Goal: Check status: Check status

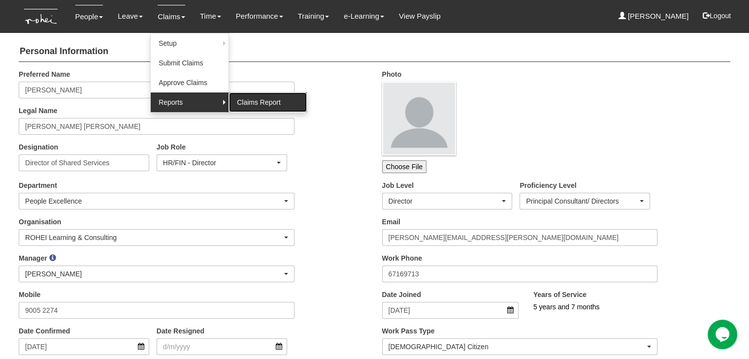
click at [256, 101] on link "Claims Report" at bounding box center [268, 103] width 78 height 20
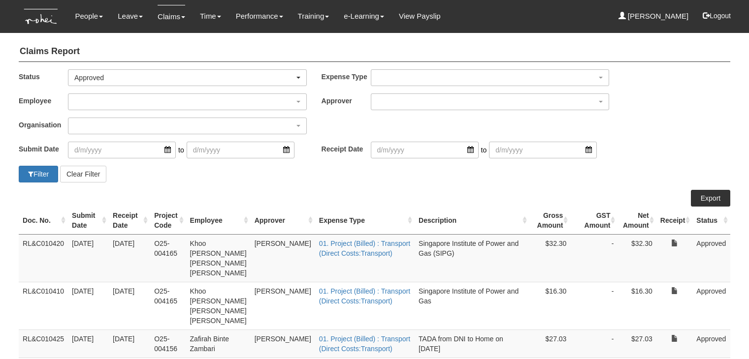
select select "50"
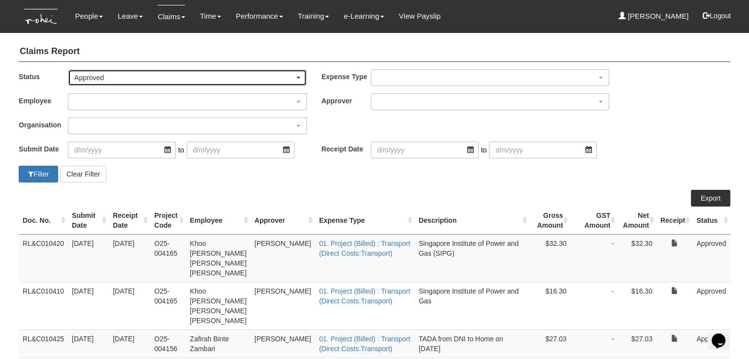
click at [124, 77] on div "Approved" at bounding box center [184, 78] width 220 height 10
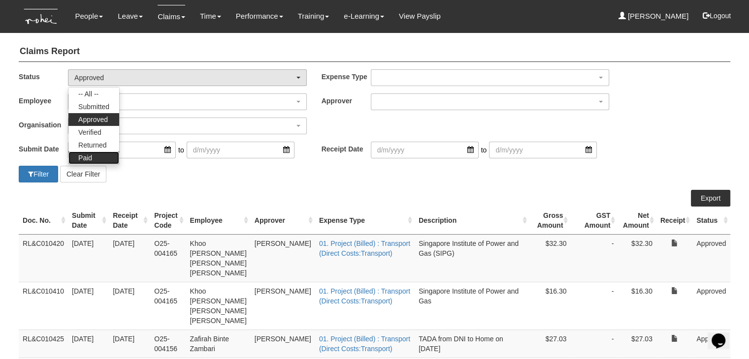
click at [91, 157] on span "Paid" at bounding box center [85, 158] width 14 height 10
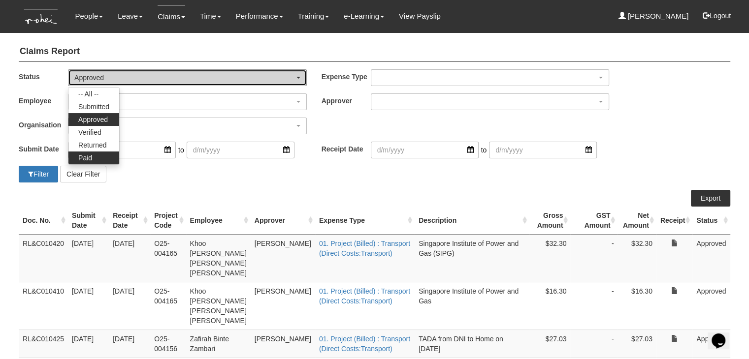
select select "Paid"
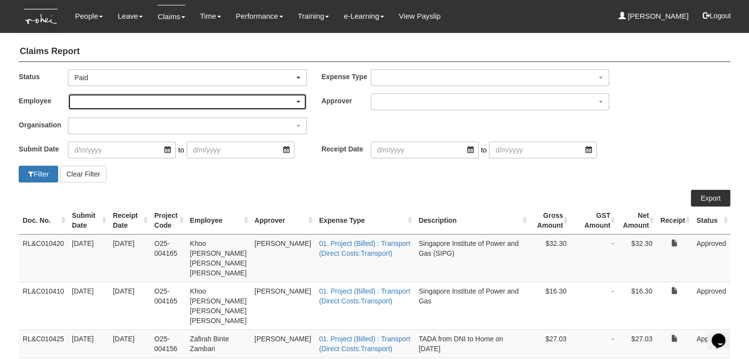
click at [98, 102] on div "button" at bounding box center [187, 102] width 238 height 16
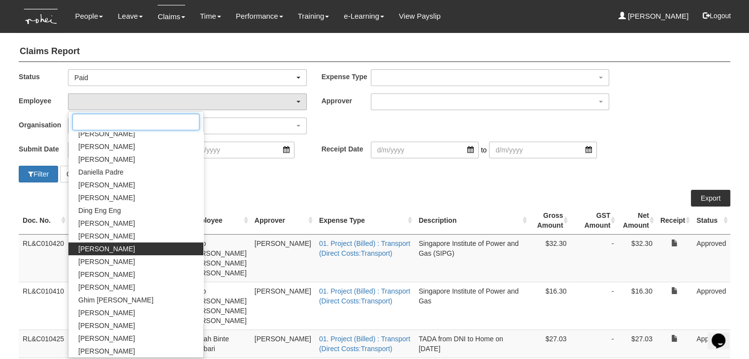
scroll to position [197, 0]
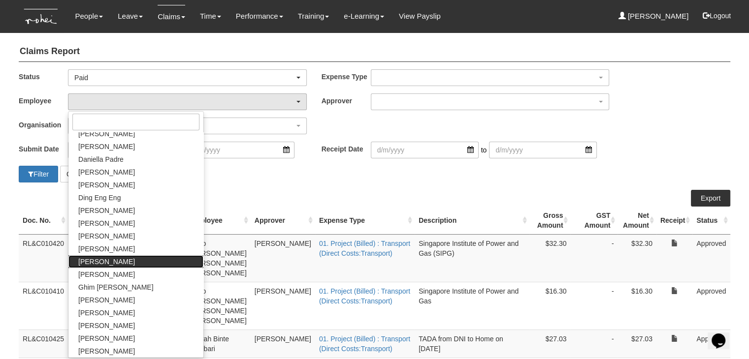
click at [101, 266] on span "[PERSON_NAME]" at bounding box center [106, 262] width 57 height 10
select select "924f1b2e-1f52-4a5a-a524-af1f71412b99"
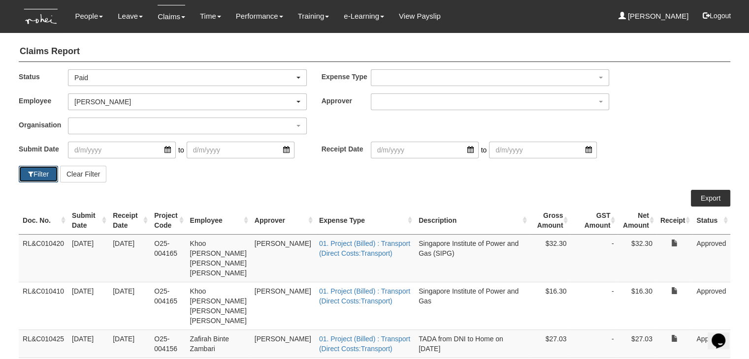
click at [39, 169] on button "Filter" at bounding box center [38, 174] width 39 height 17
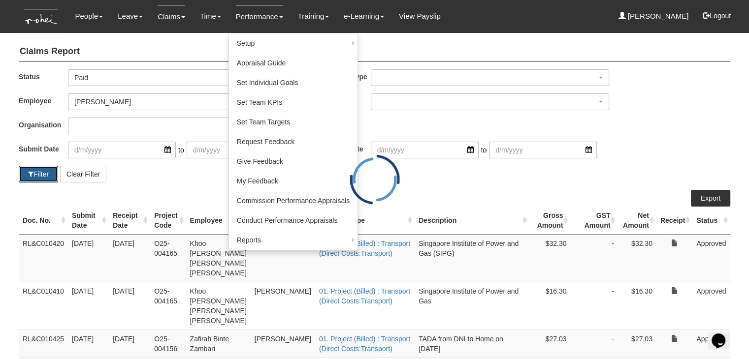
select select "50"
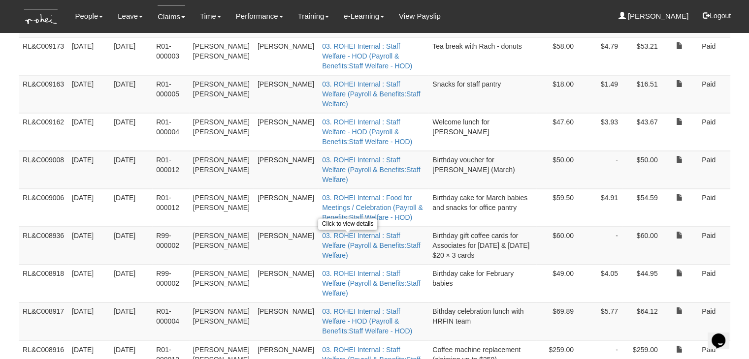
scroll to position [1547, 0]
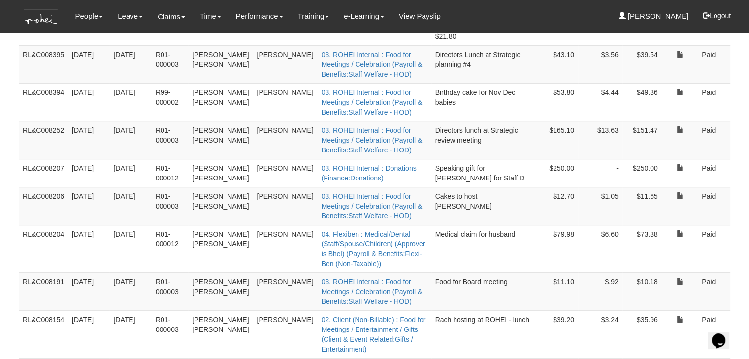
scroll to position [759, 0]
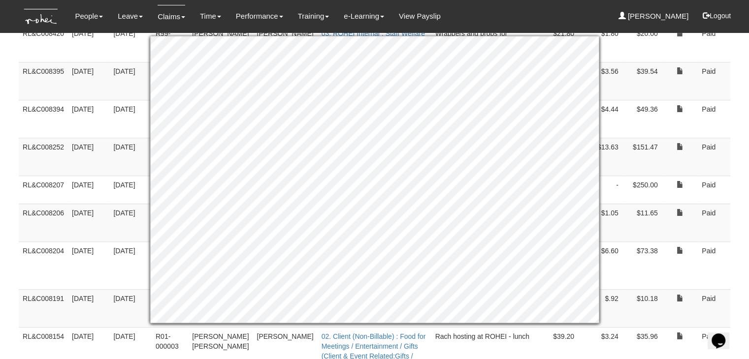
click at [739, 48] on body "Toggle navigation People Setup Users Departments Organisations Modules Manage P…" at bounding box center [374, 365] width 749 height 2248
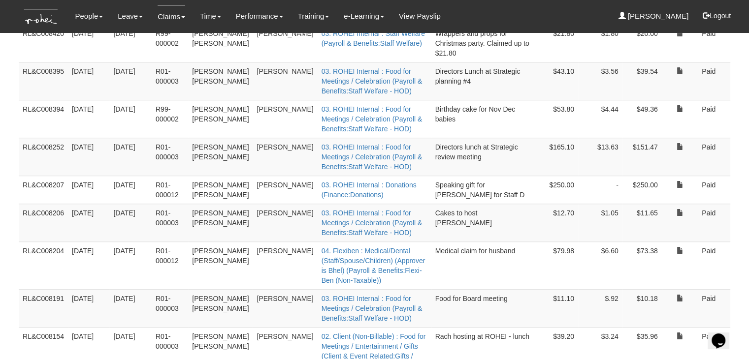
click at [504, 176] on td "Speaking gift for [PERSON_NAME] for Staff D" at bounding box center [483, 190] width 105 height 28
